Goal: Information Seeking & Learning: Learn about a topic

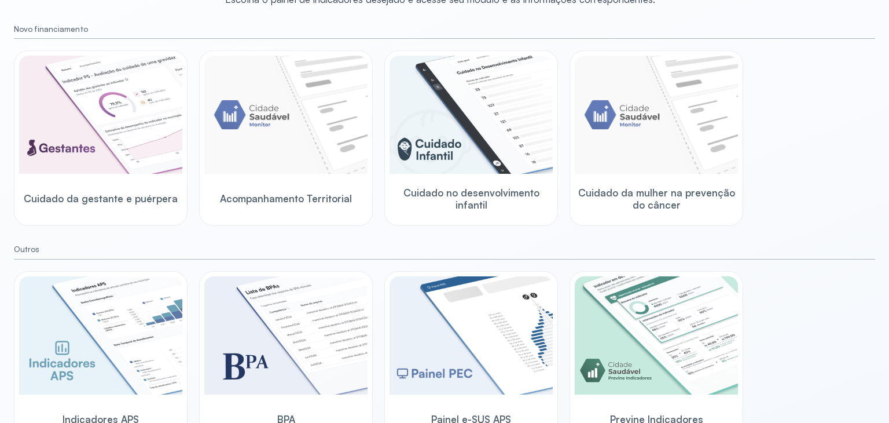
scroll to position [140, 0]
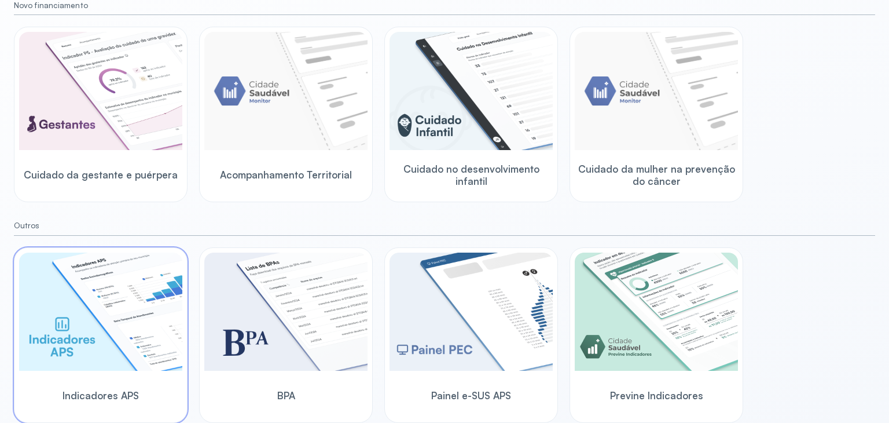
click at [90, 317] on img at bounding box center [100, 311] width 163 height 118
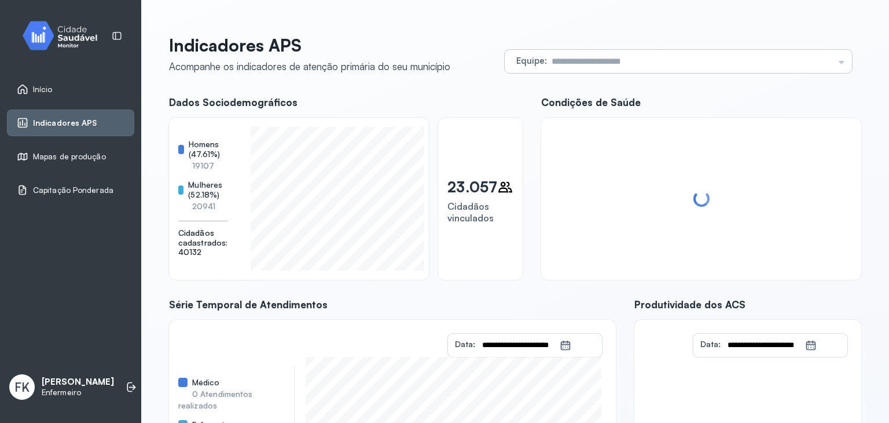
click at [567, 58] on input "text" at bounding box center [690, 61] width 287 height 23
type input "**********"
click at [540, 214] on div "**********" at bounding box center [515, 293] width 692 height 516
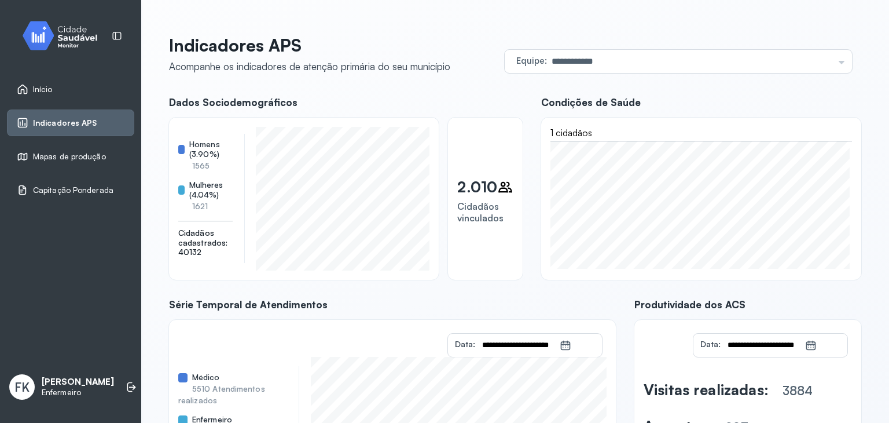
click at [30, 85] on div "Início" at bounding box center [35, 89] width 36 height 12
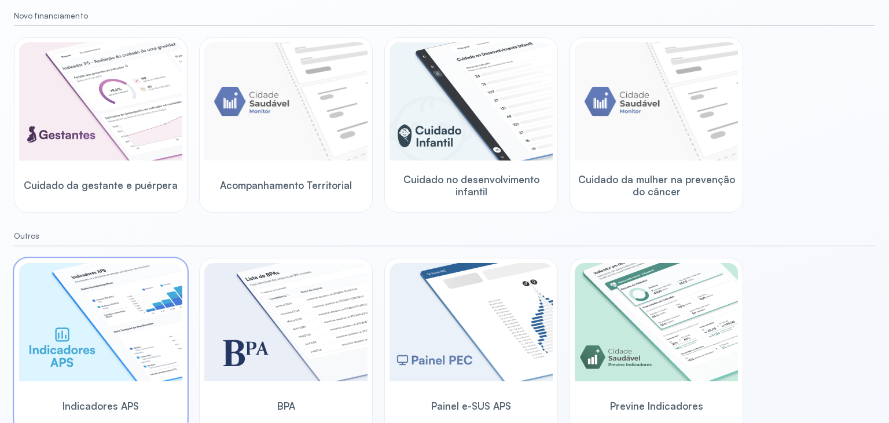
scroll to position [140, 0]
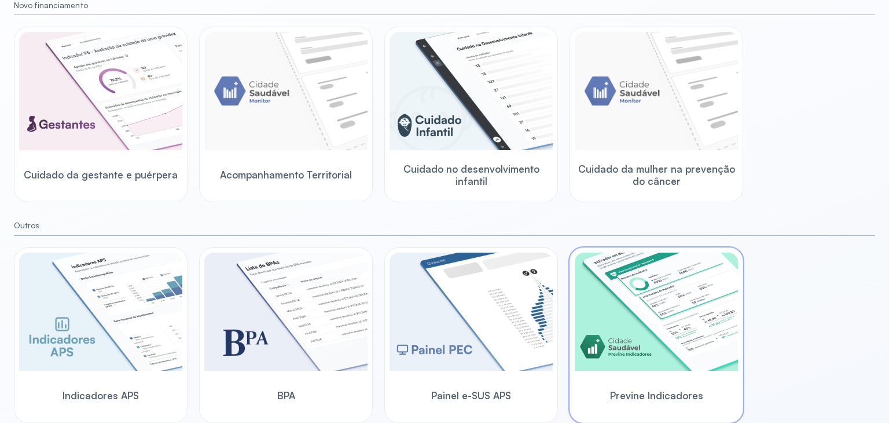
click at [579, 373] on div "Previne Indicadores" at bounding box center [656, 395] width 163 height 45
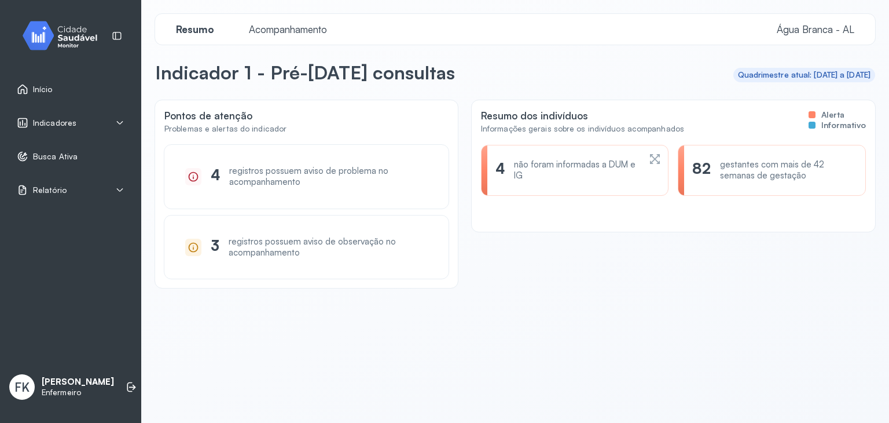
click at [90, 126] on div "Indicadores" at bounding box center [71, 123] width 108 height 12
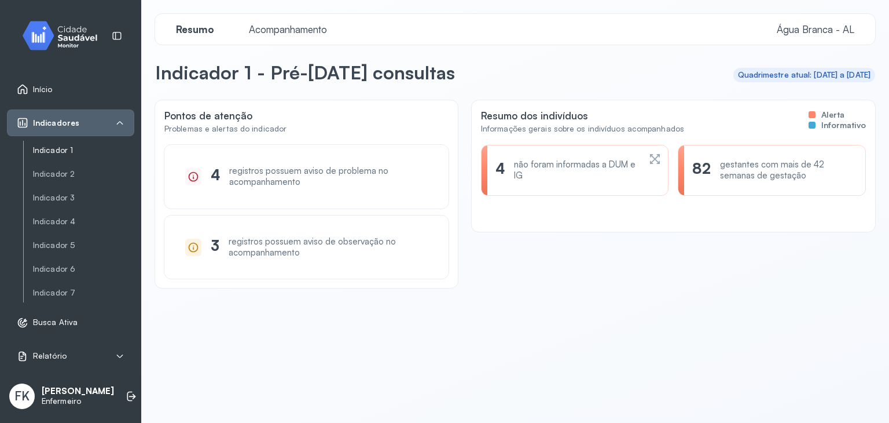
click at [75, 153] on link "Indicador 1" at bounding box center [83, 150] width 101 height 10
click at [47, 175] on link "Indicador 2" at bounding box center [83, 174] width 101 height 10
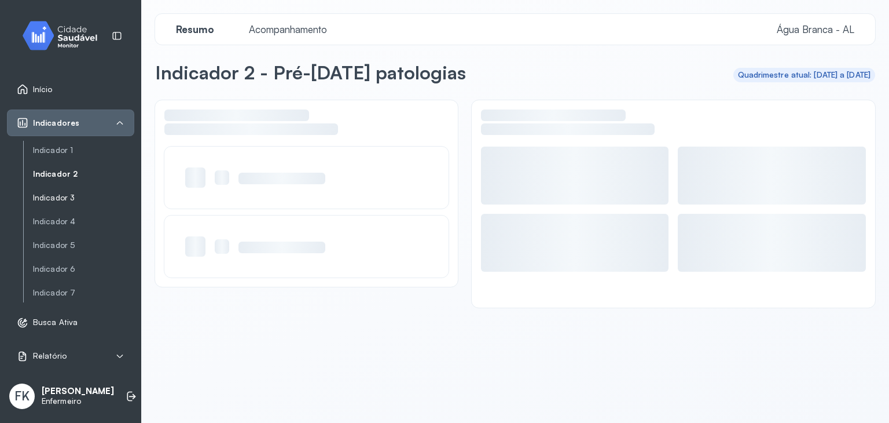
click at [46, 195] on link "Indicador 3" at bounding box center [83, 198] width 101 height 10
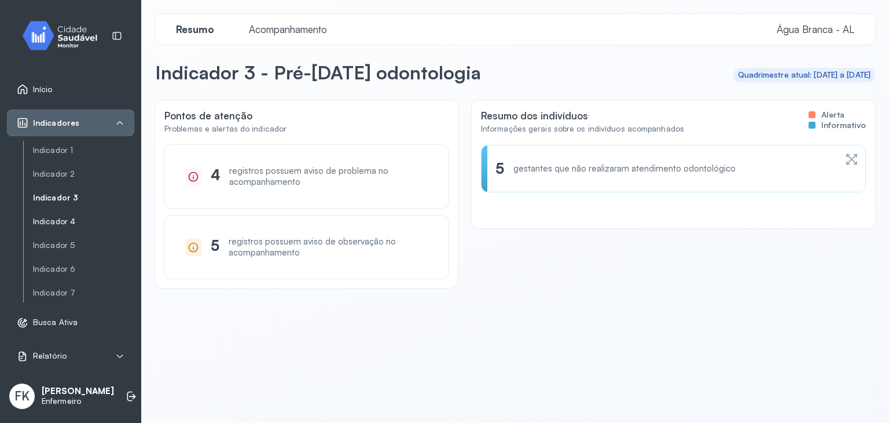
click at [44, 222] on link "Indicador 4" at bounding box center [83, 222] width 101 height 10
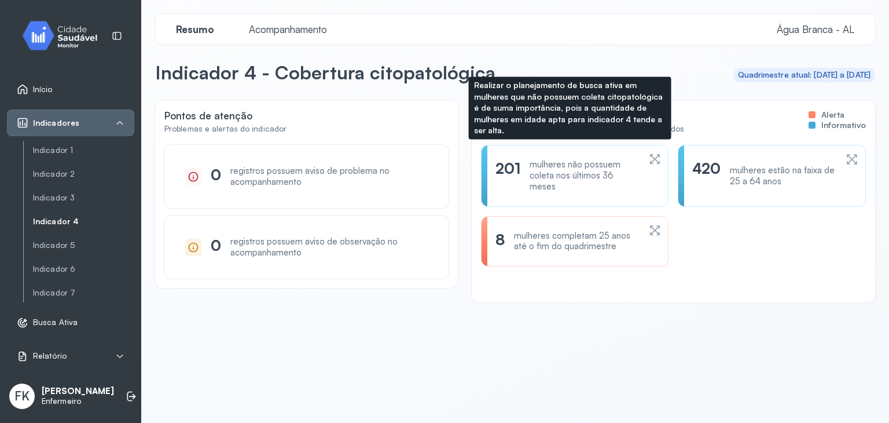
click at [599, 173] on div "mulheres não possuem coleta nos últimos 36 meses" at bounding box center [584, 175] width 109 height 32
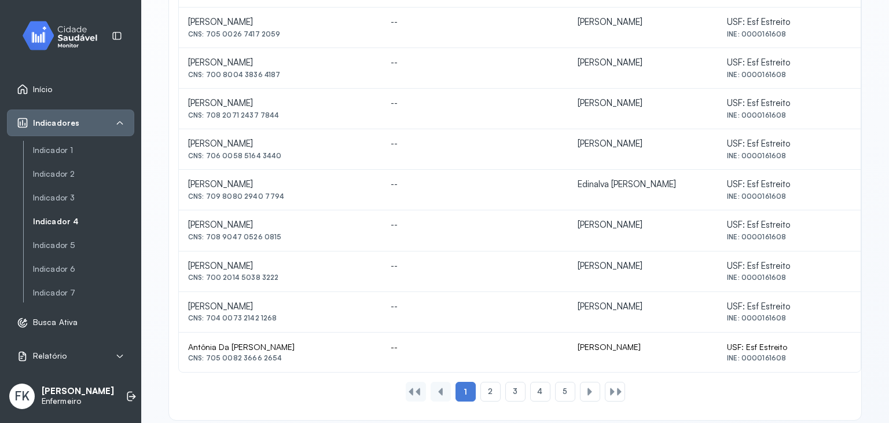
scroll to position [514, 0]
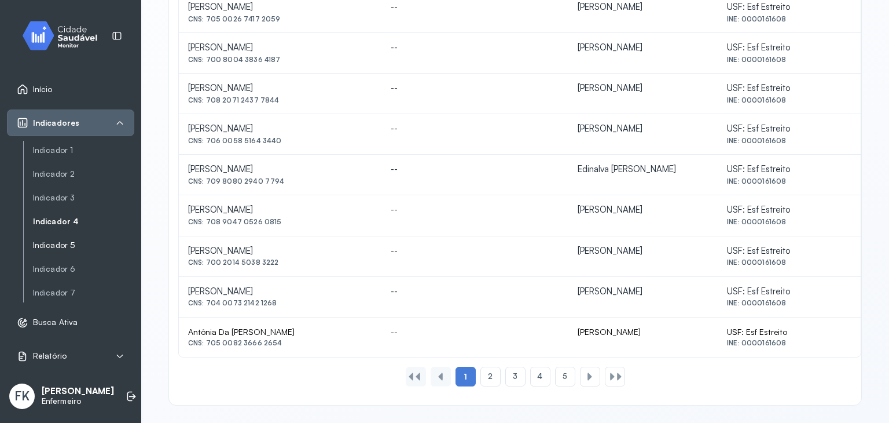
click at [67, 262] on link "Indicador 5" at bounding box center [83, 269] width 101 height 14
click at [52, 247] on link "Indicador 5" at bounding box center [83, 245] width 101 height 10
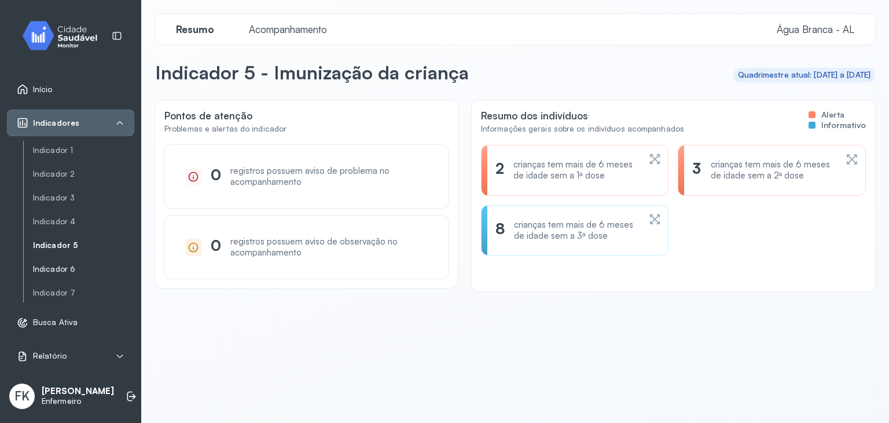
click at [53, 268] on link "Indicador 6" at bounding box center [83, 269] width 101 height 10
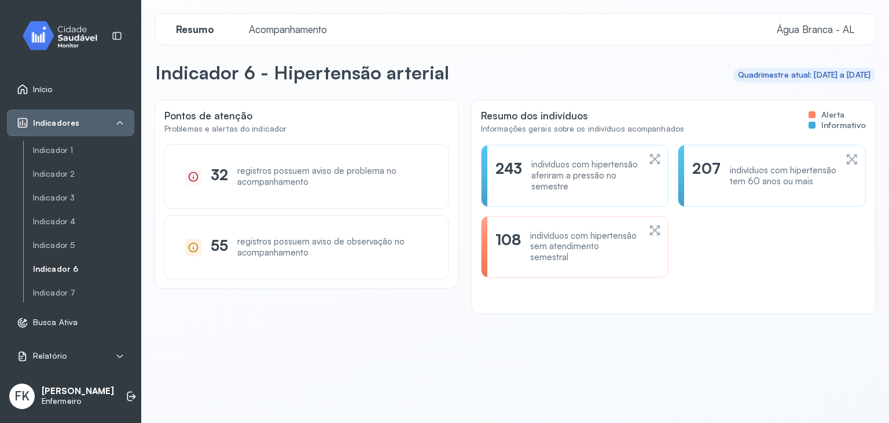
click at [573, 242] on div "indivíduos com hipertensão sem atendimento semestral" at bounding box center [584, 246] width 109 height 32
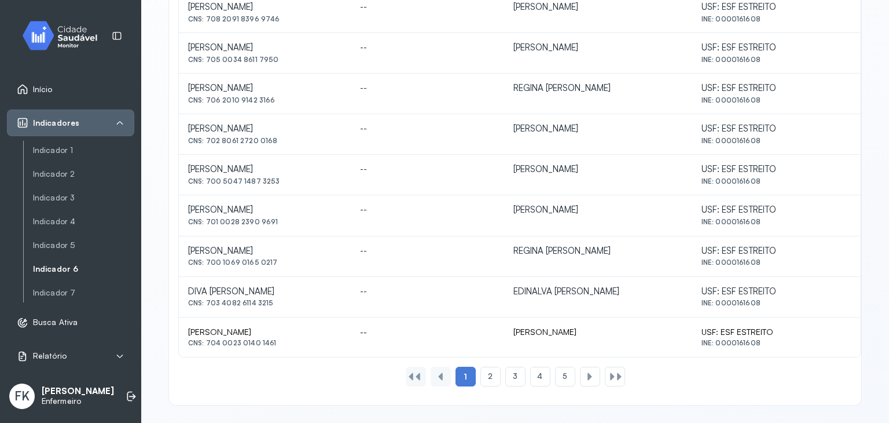
scroll to position [514, 0]
click at [112, 353] on div "Relatório" at bounding box center [71, 356] width 108 height 12
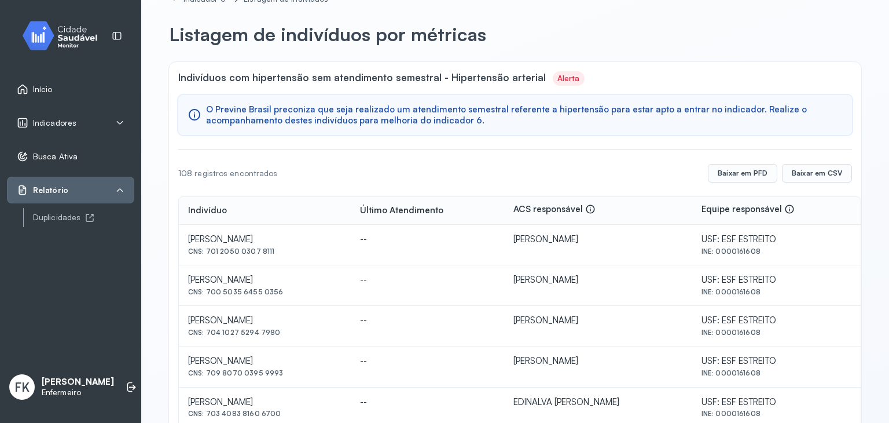
scroll to position [0, 0]
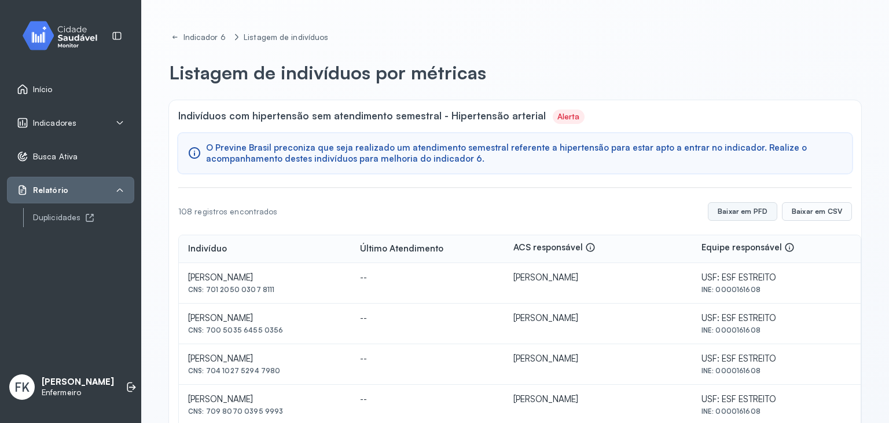
click at [750, 208] on button "Baixar em PFD" at bounding box center [742, 211] width 69 height 19
click at [116, 126] on icon at bounding box center [119, 122] width 9 height 9
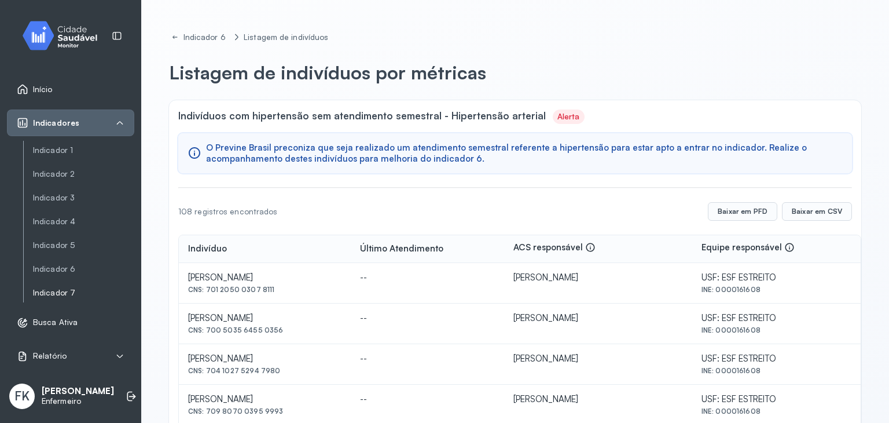
click at [59, 291] on link "Indicador 7" at bounding box center [83, 293] width 101 height 10
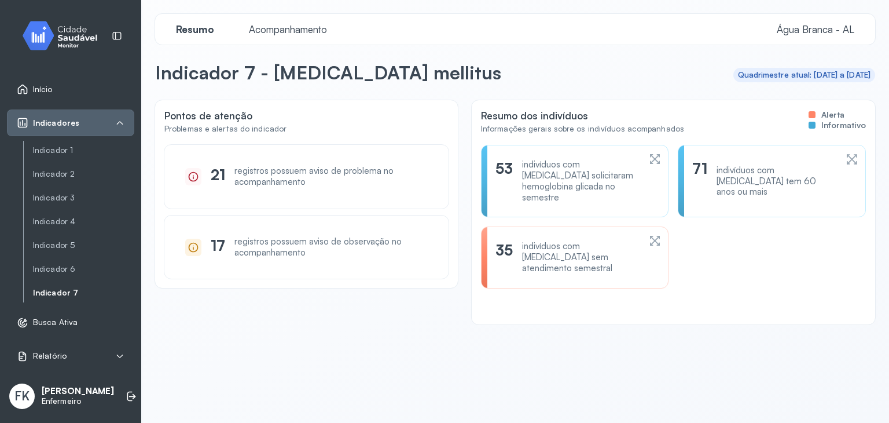
click at [552, 244] on div "indivíduos com [MEDICAL_DATA] sem atendimento semestral" at bounding box center [581, 257] width 118 height 32
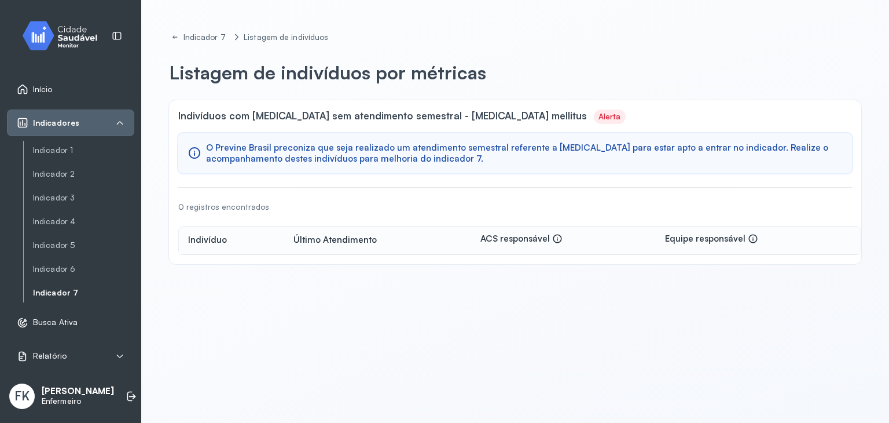
click at [373, 164] on div "O Previne Brasil preconiza que seja realizado um atendimento semestral referent…" at bounding box center [515, 153] width 674 height 41
click at [76, 289] on link "Indicador 7" at bounding box center [83, 293] width 101 height 10
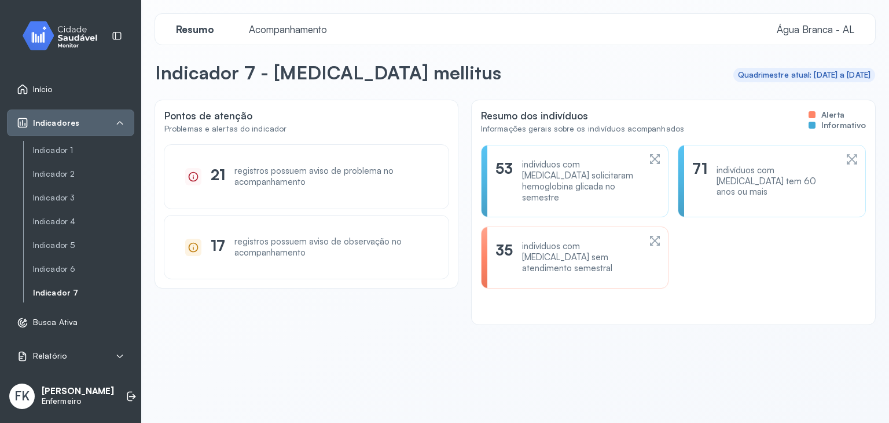
click at [558, 248] on div "indivíduos com [MEDICAL_DATA] sem atendimento semestral" at bounding box center [581, 257] width 118 height 32
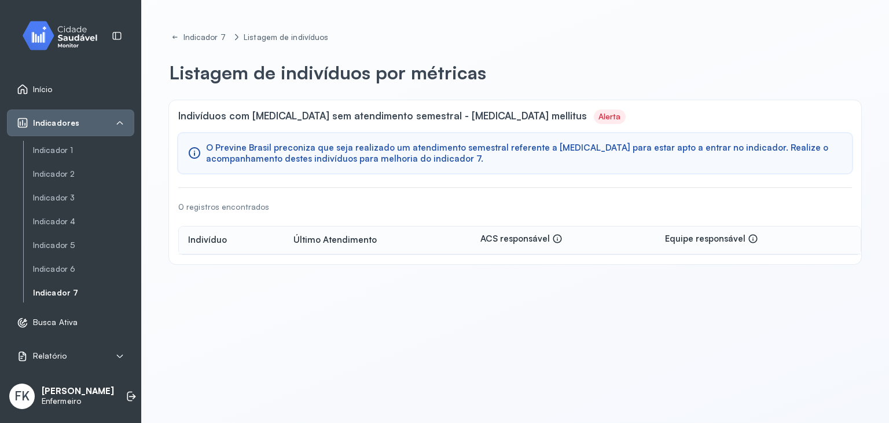
click at [352, 158] on span "O Previne Brasil preconiza que seja realizado um atendimento semestral referent…" at bounding box center [524, 153] width 637 height 22
click at [203, 35] on div "Indicador 7" at bounding box center [206, 37] width 45 height 10
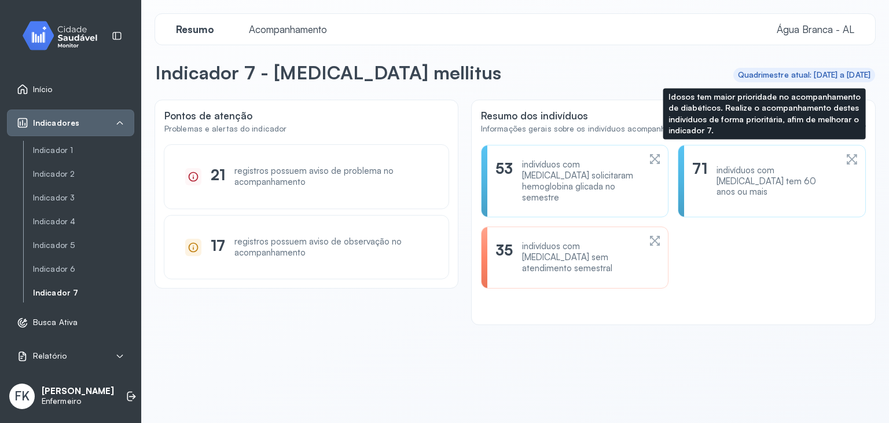
click at [750, 174] on div "indivíduos com [MEDICAL_DATA] tem 60 anos ou mais" at bounding box center [777, 181] width 120 height 32
